Goal: Information Seeking & Learning: Find specific fact

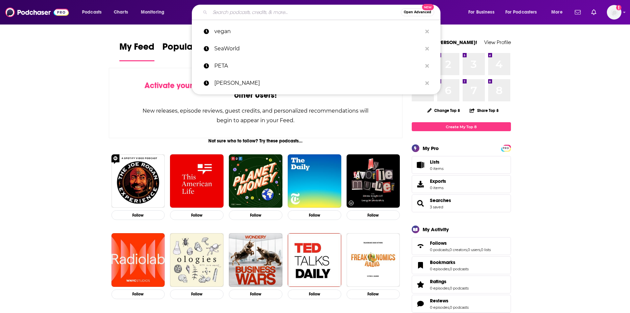
click at [293, 11] on input "Search podcasts, credits, & more..." at bounding box center [305, 12] width 191 height 11
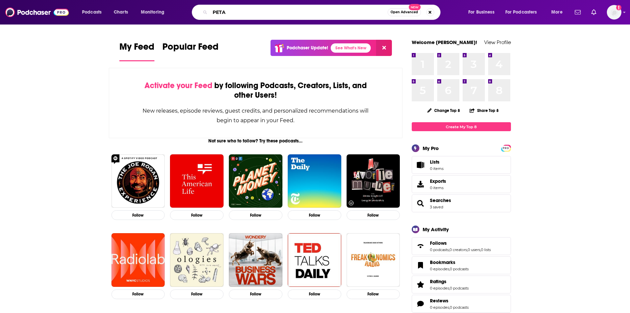
type input "PETA"
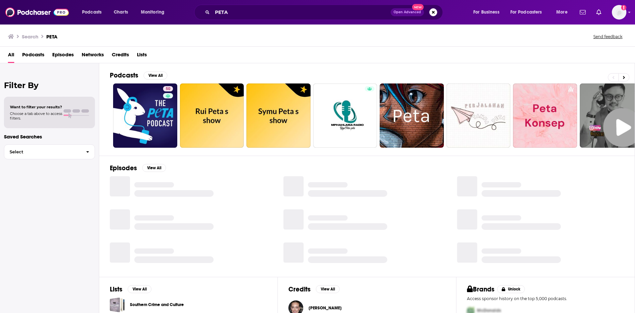
click at [65, 55] on span "Episodes" at bounding box center [62, 56] width 21 height 14
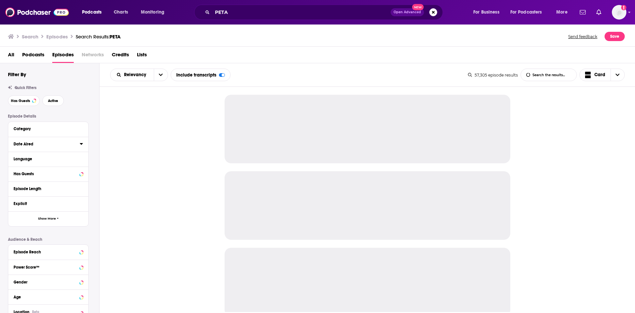
click at [82, 143] on icon at bounding box center [81, 144] width 3 height 2
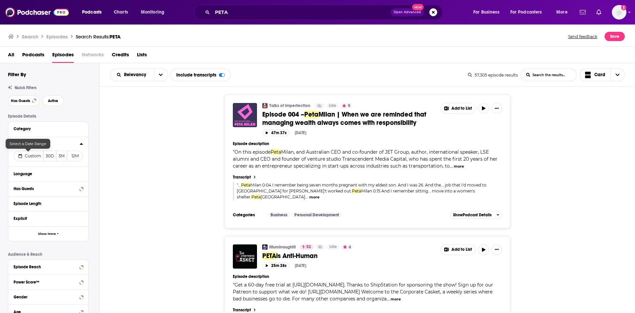
click at [30, 155] on span "Custom" at bounding box center [33, 155] width 16 height 5
select select "8"
select select "2025"
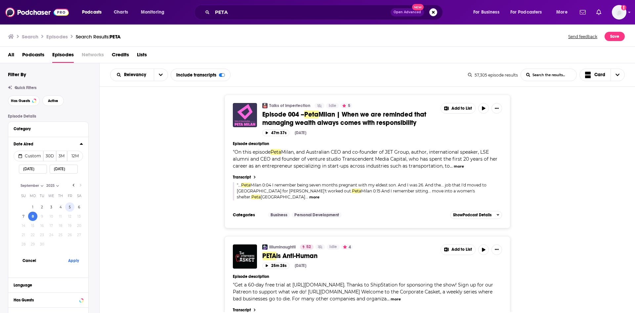
click at [71, 206] on button "5" at bounding box center [69, 206] width 9 height 9
type input "09/05/2025"
click at [70, 260] on button "Apply" at bounding box center [74, 260] width 20 height 12
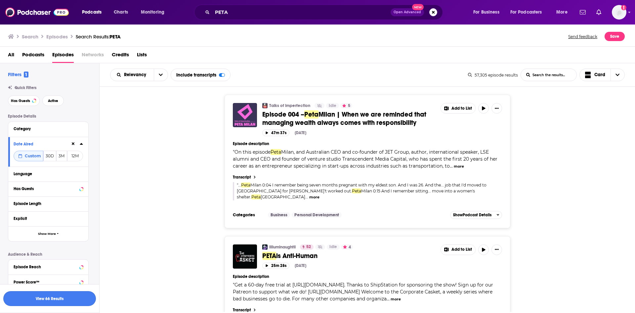
click at [69, 299] on button "View 66 Results" at bounding box center [49, 298] width 93 height 15
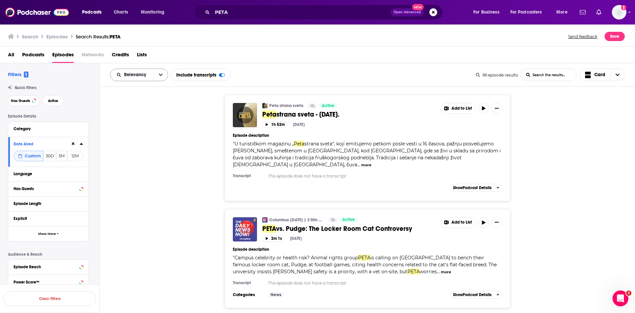
click at [159, 75] on icon "open menu" at bounding box center [161, 74] width 4 height 5
click at [144, 130] on span "Power Score" at bounding box center [143, 131] width 39 height 4
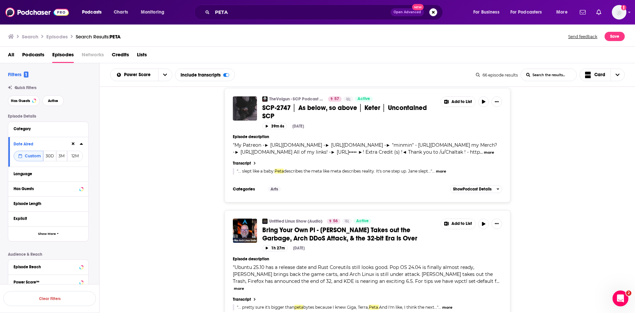
scroll to position [2739, 0]
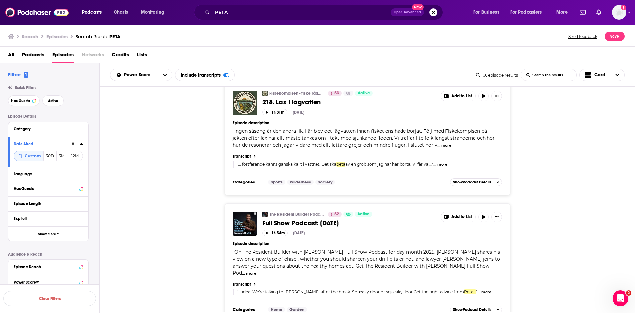
scroll to position [3731, 0]
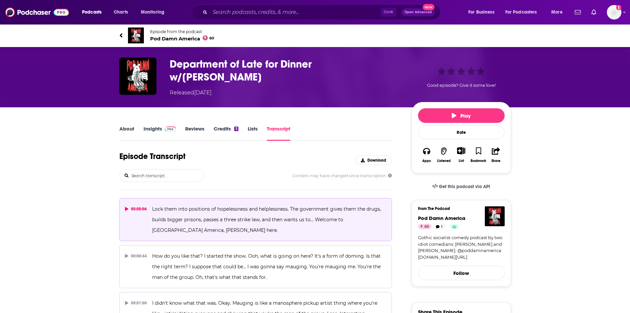
scroll to position [1845, 0]
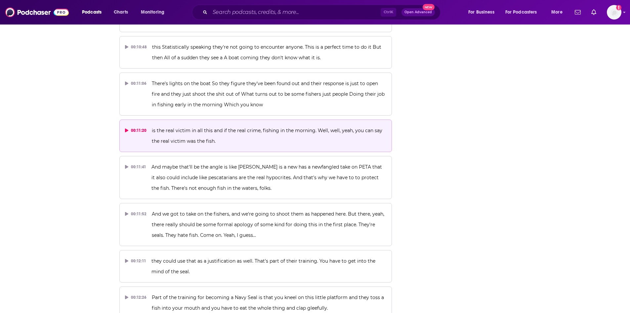
click at [253, 136] on button "00:11:20 is the real victim in all this and if the real crime, fishing in the m…" at bounding box center [255, 135] width 273 height 32
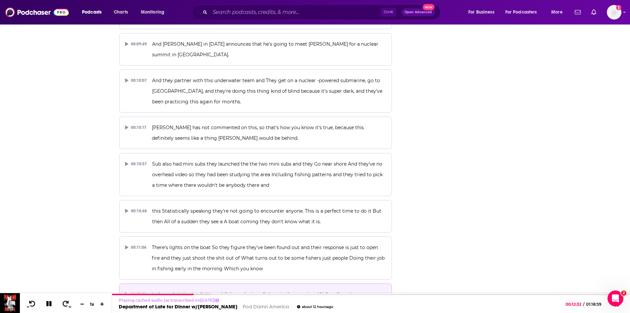
scroll to position [1680, 0]
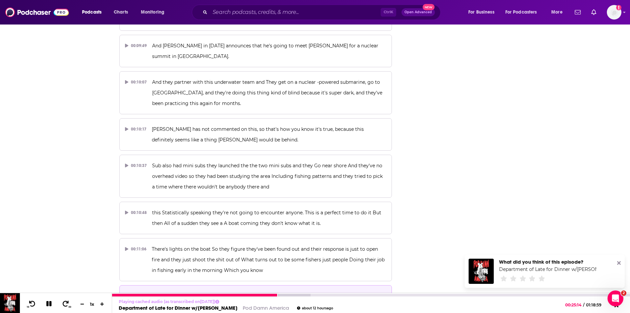
click at [52, 302] on icon at bounding box center [49, 303] width 8 height 6
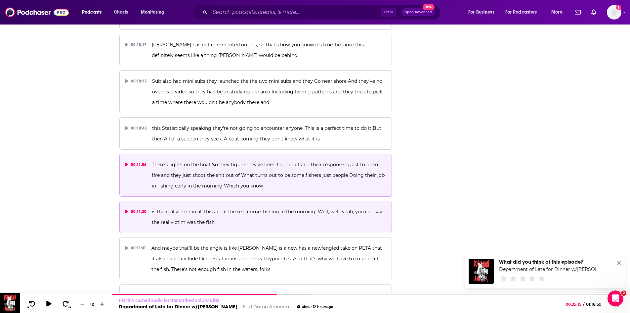
scroll to position [1779, 0]
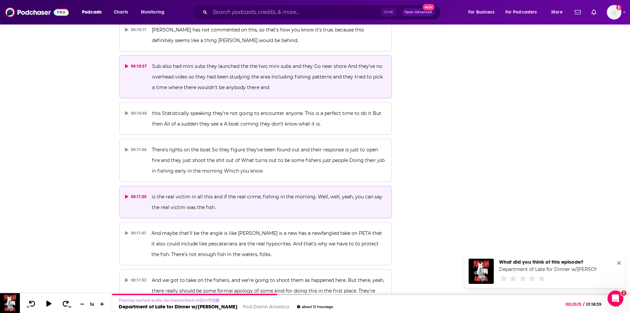
click at [241, 76] on span "Sub also had mini subs they launched the the two mini subs and they Go near sho…" at bounding box center [268, 76] width 232 height 27
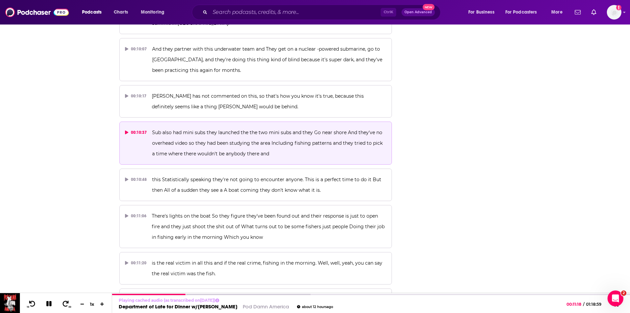
scroll to position [1614, 0]
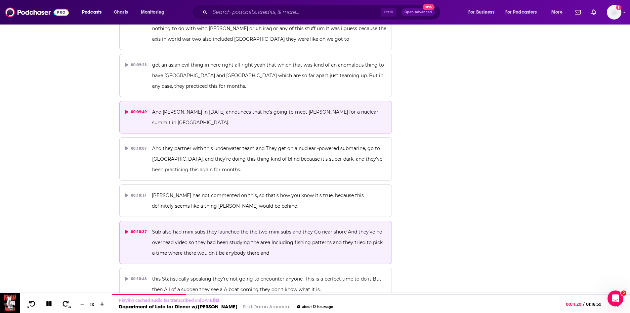
click at [306, 111] on p "And [PERSON_NAME] in [DATE] announces that he's going to meet [PERSON_NAME] for…" at bounding box center [269, 117] width 234 height 21
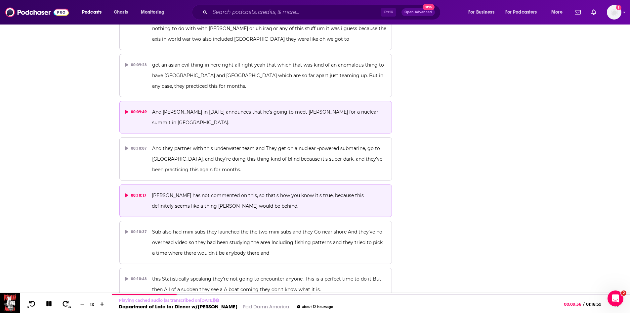
click at [284, 193] on p "[PERSON_NAME] has not commented on this, so that's how you know it's true, beca…" at bounding box center [269, 200] width 235 height 21
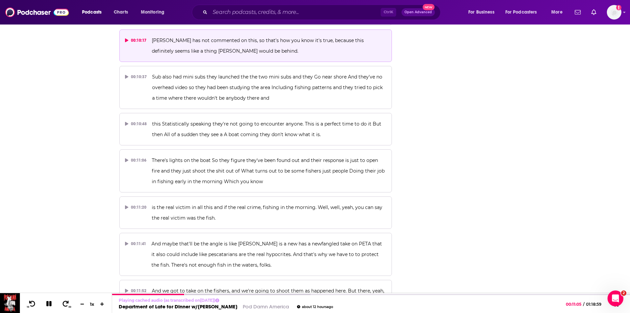
scroll to position [1779, 0]
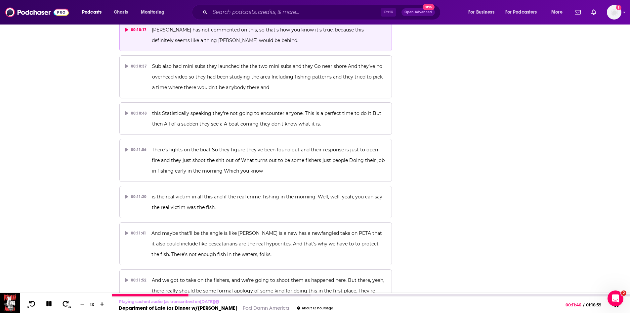
click at [48, 306] on icon at bounding box center [48, 303] width 5 height 5
